Goal: Task Accomplishment & Management: Manage account settings

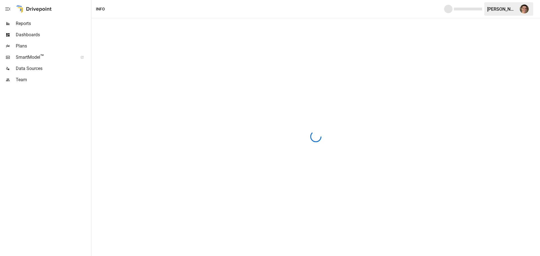
click at [43, 47] on span "Plans" at bounding box center [53, 46] width 74 height 7
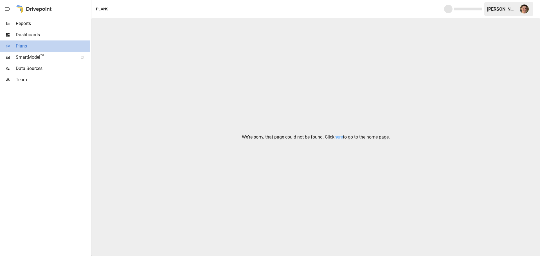
click at [50, 45] on span "Plans" at bounding box center [53, 46] width 74 height 7
click at [339, 137] on link "here" at bounding box center [338, 136] width 8 height 5
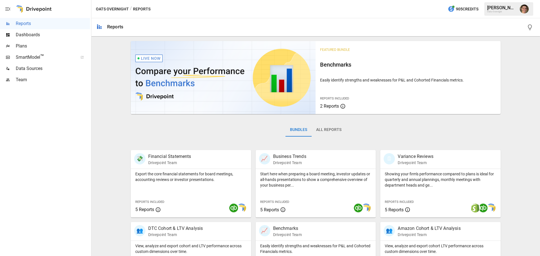
click at [40, 48] on span "Plans" at bounding box center [53, 46] width 74 height 7
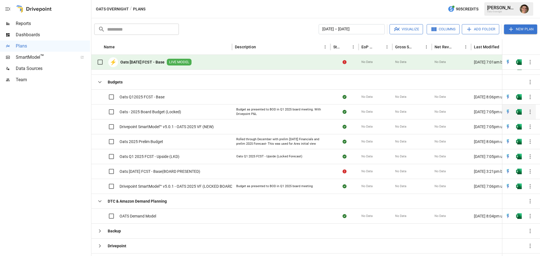
scroll to position [283, 0]
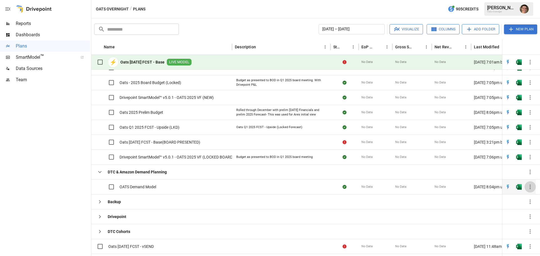
click at [531, 186] on icon "button" at bounding box center [530, 187] width 7 height 7
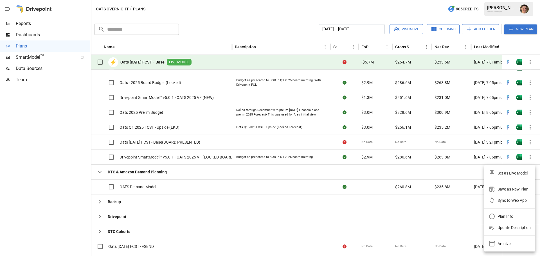
click at [527, 189] on div "Save as New Plan" at bounding box center [513, 189] width 31 height 7
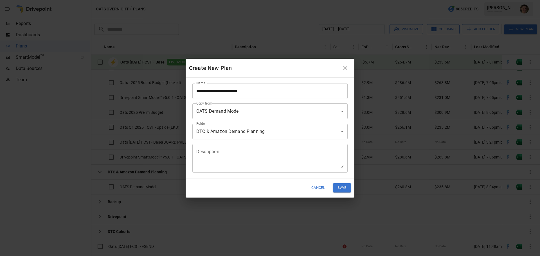
click at [267, 91] on input "**********" at bounding box center [269, 91] width 155 height 16
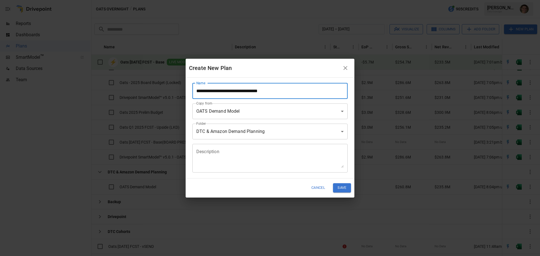
type input "**********"
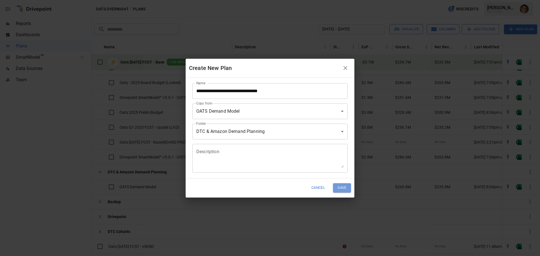
click at [346, 185] on button "Save" at bounding box center [342, 187] width 18 height 9
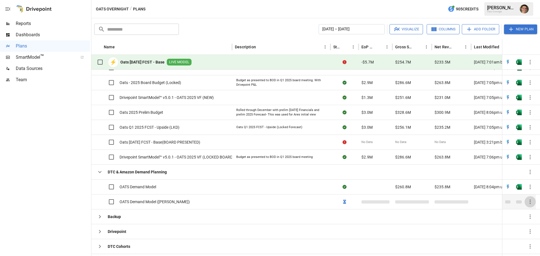
click at [533, 201] on icon "button" at bounding box center [530, 202] width 7 height 7
click at [60, 179] on div at bounding box center [270, 128] width 540 height 256
click at [531, 202] on icon "button" at bounding box center [530, 202] width 7 height 7
click at [531, 202] on div at bounding box center [270, 128] width 540 height 256
click at [59, 187] on div at bounding box center [45, 171] width 90 height 171
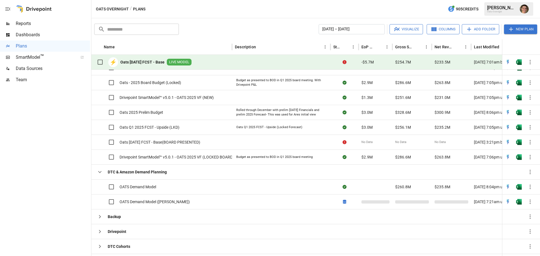
click at [46, 134] on div at bounding box center [45, 171] width 90 height 171
click at [61, 221] on div at bounding box center [45, 171] width 90 height 171
click at [529, 201] on icon "button" at bounding box center [530, 202] width 7 height 7
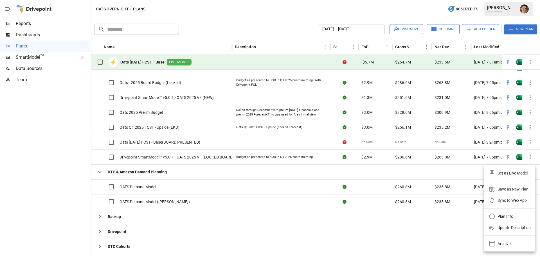
click at [148, 211] on div at bounding box center [270, 128] width 540 height 256
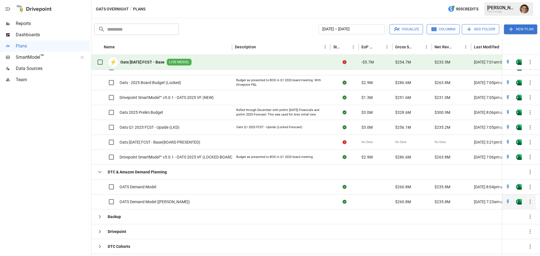
click at [164, 199] on span "OATS Demand Model ([PERSON_NAME])" at bounding box center [155, 202] width 70 height 6
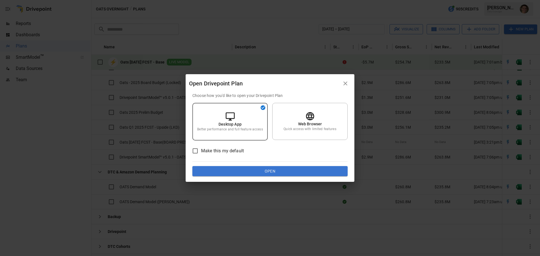
click at [262, 172] on button "Open" at bounding box center [269, 171] width 155 height 10
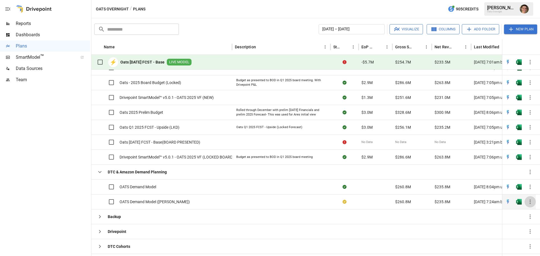
click at [528, 201] on icon "button" at bounding box center [530, 202] width 7 height 7
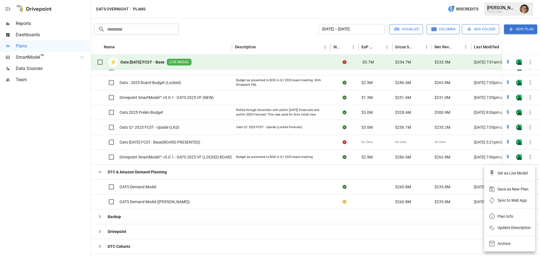
click at [60, 205] on div at bounding box center [270, 128] width 540 height 256
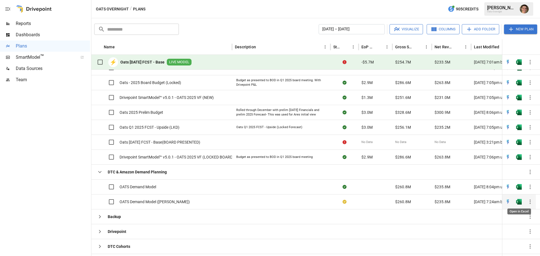
click at [519, 203] on img "Open in Excel" at bounding box center [519, 202] width 6 height 6
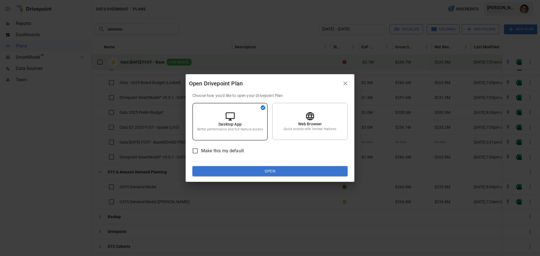
click at [234, 171] on button "Open" at bounding box center [269, 171] width 155 height 10
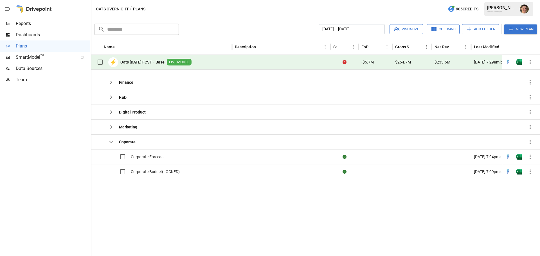
scroll to position [0, 0]
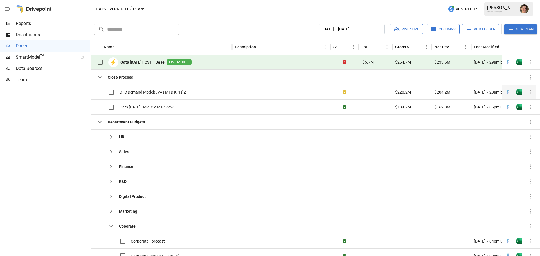
click at [183, 92] on span "DTC Demand Model(JVAs MTD KPIs)2" at bounding box center [153, 92] width 66 height 6
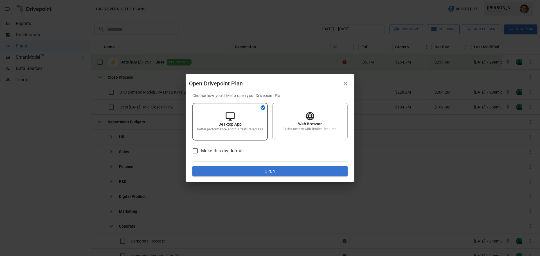
click at [346, 84] on icon "button" at bounding box center [345, 84] width 4 height 4
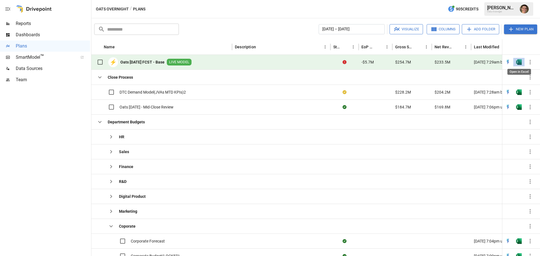
click at [519, 61] on img "Open in Excel" at bounding box center [519, 62] width 6 height 6
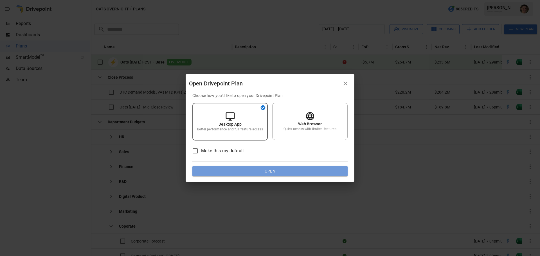
click at [253, 170] on button "Open" at bounding box center [269, 171] width 155 height 10
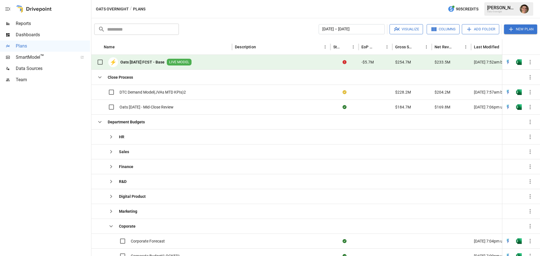
click at [529, 61] on icon "button" at bounding box center [530, 62] width 7 height 7
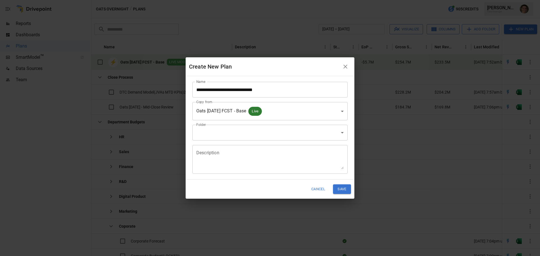
click at [272, 0] on body "**********" at bounding box center [270, 0] width 540 height 0
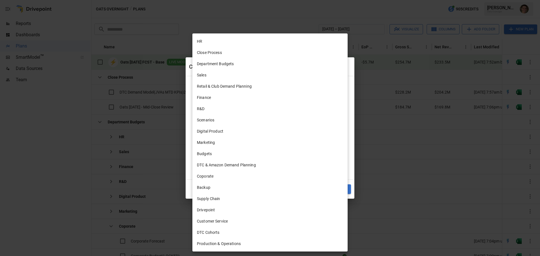
click at [249, 167] on li "DTC & Amazon Demand Planning" at bounding box center [269, 164] width 155 height 11
type input "**********"
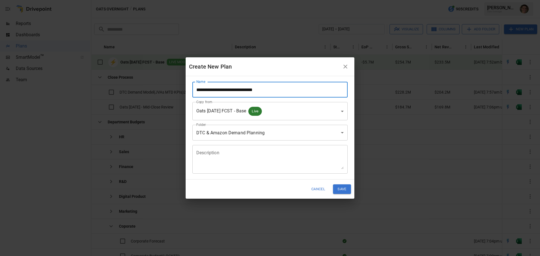
click at [253, 92] on input "**********" at bounding box center [269, 90] width 155 height 16
drag, startPoint x: 296, startPoint y: 87, endPoint x: 190, endPoint y: 93, distance: 105.7
click at [190, 93] on div "**********" at bounding box center [268, 87] width 160 height 20
type input "**********"
click at [346, 191] on button "Save" at bounding box center [342, 189] width 18 height 9
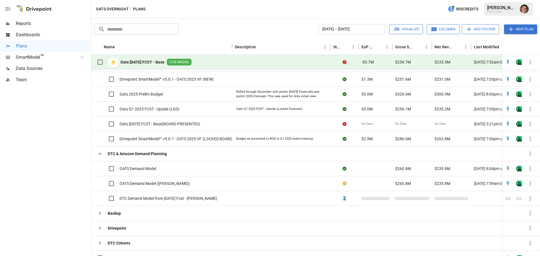
scroll to position [307, 0]
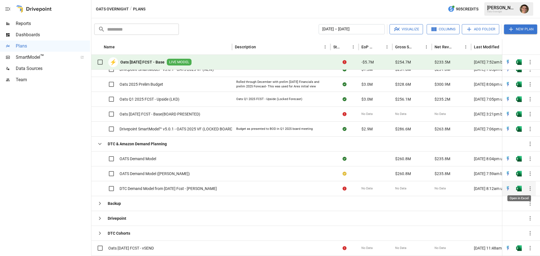
click at [518, 187] on img "Open in Excel" at bounding box center [519, 189] width 6 height 6
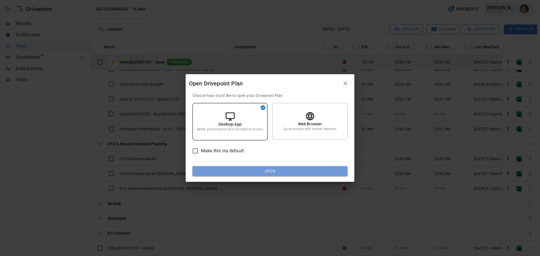
click at [269, 171] on button "Open" at bounding box center [269, 171] width 155 height 10
